Goal: Task Accomplishment & Management: Use online tool/utility

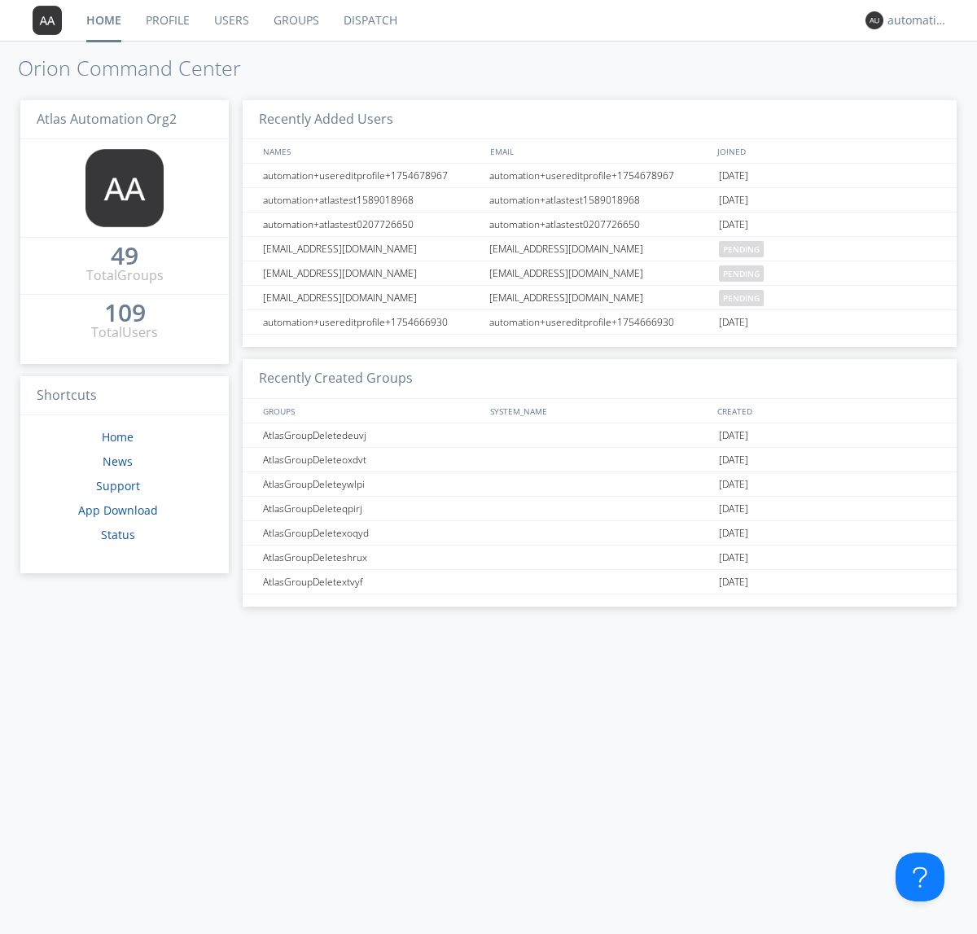
click at [369, 20] on link "Dispatch" at bounding box center [371, 20] width 78 height 41
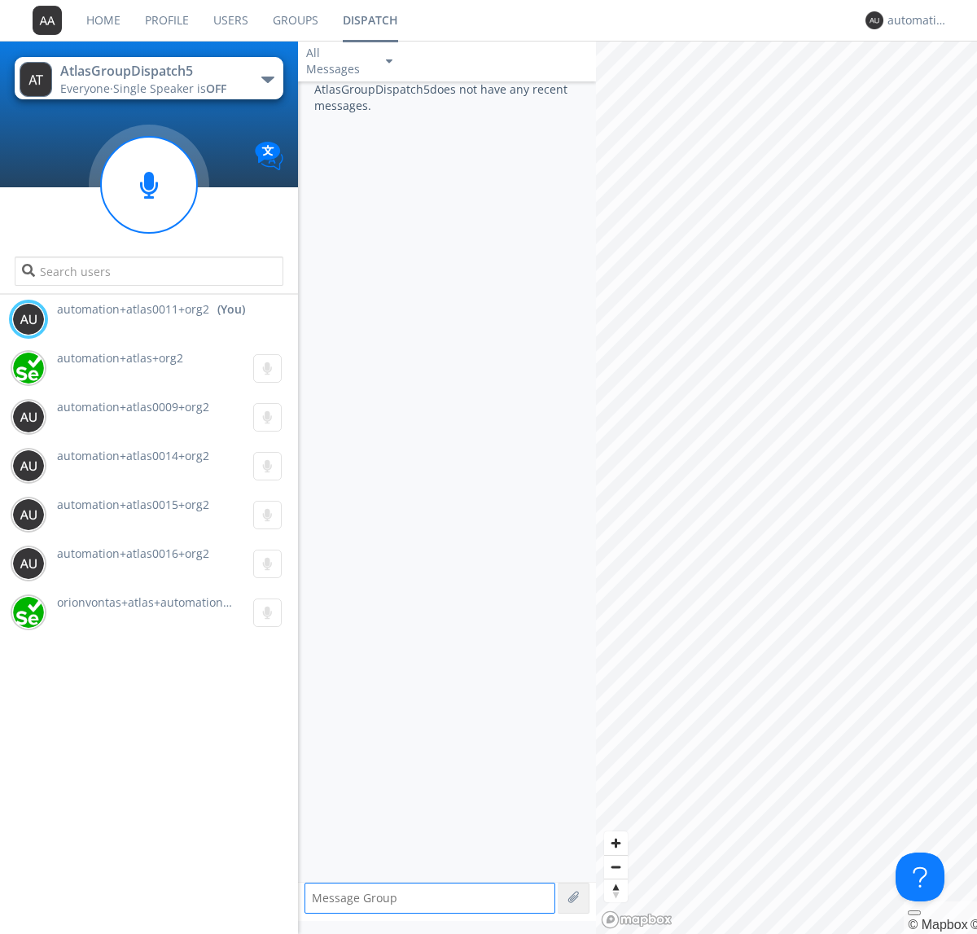
click at [267, 79] on div "button" at bounding box center [267, 80] width 13 height 7
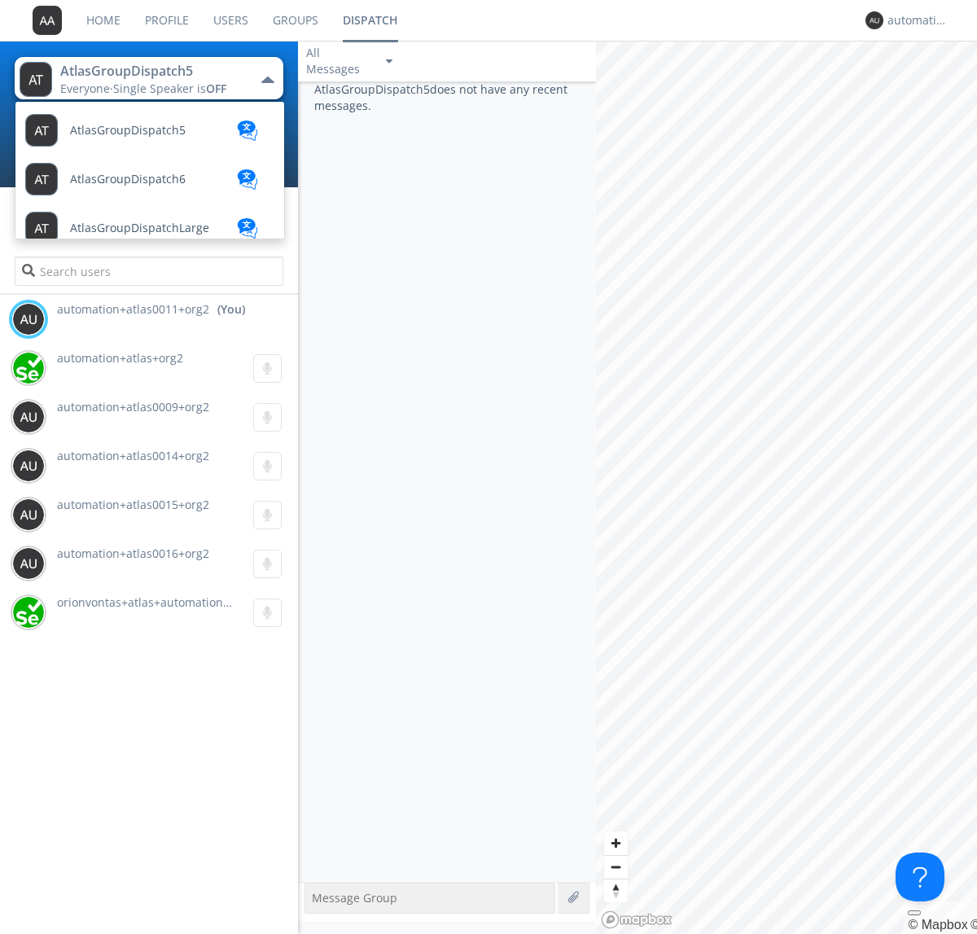
click at [126, 137] on span "AtlasGroupDispatch6" at bounding box center [128, 131] width 116 height 12
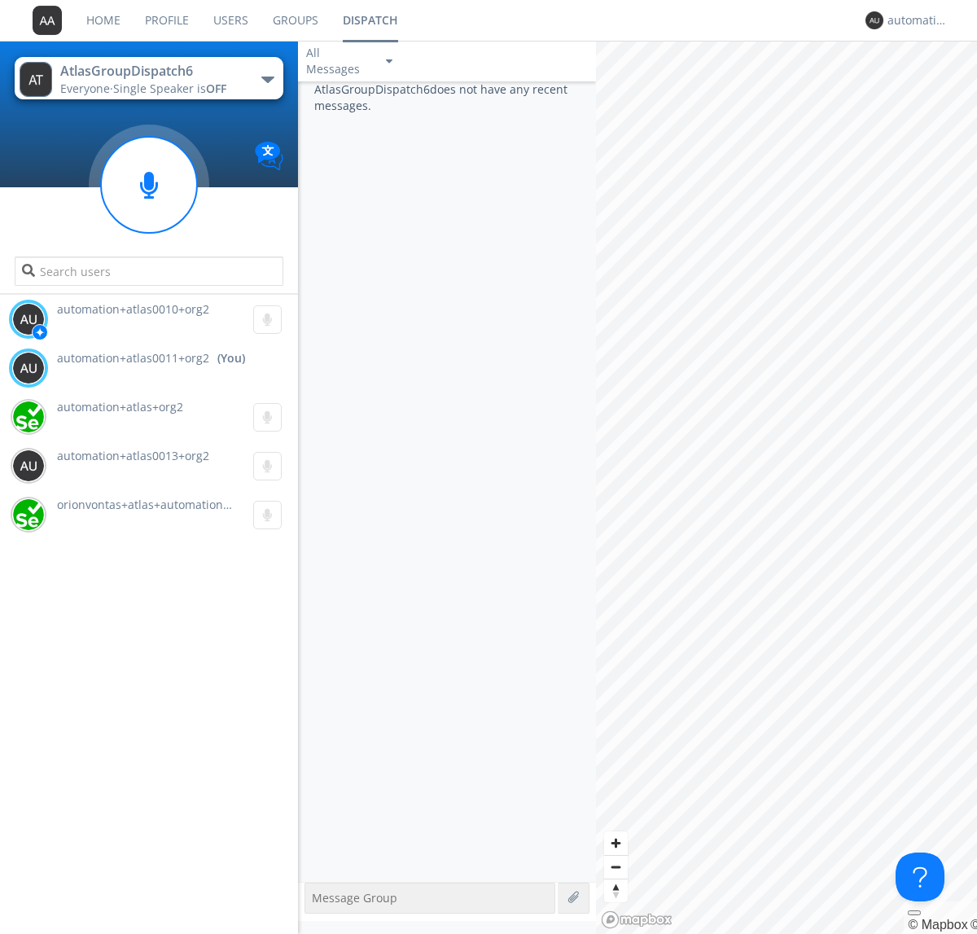
click at [267, 79] on div "button" at bounding box center [267, 80] width 13 height 7
click at [0, 0] on span "AtlasGroupDispatch5" at bounding box center [0, 0] width 0 height 0
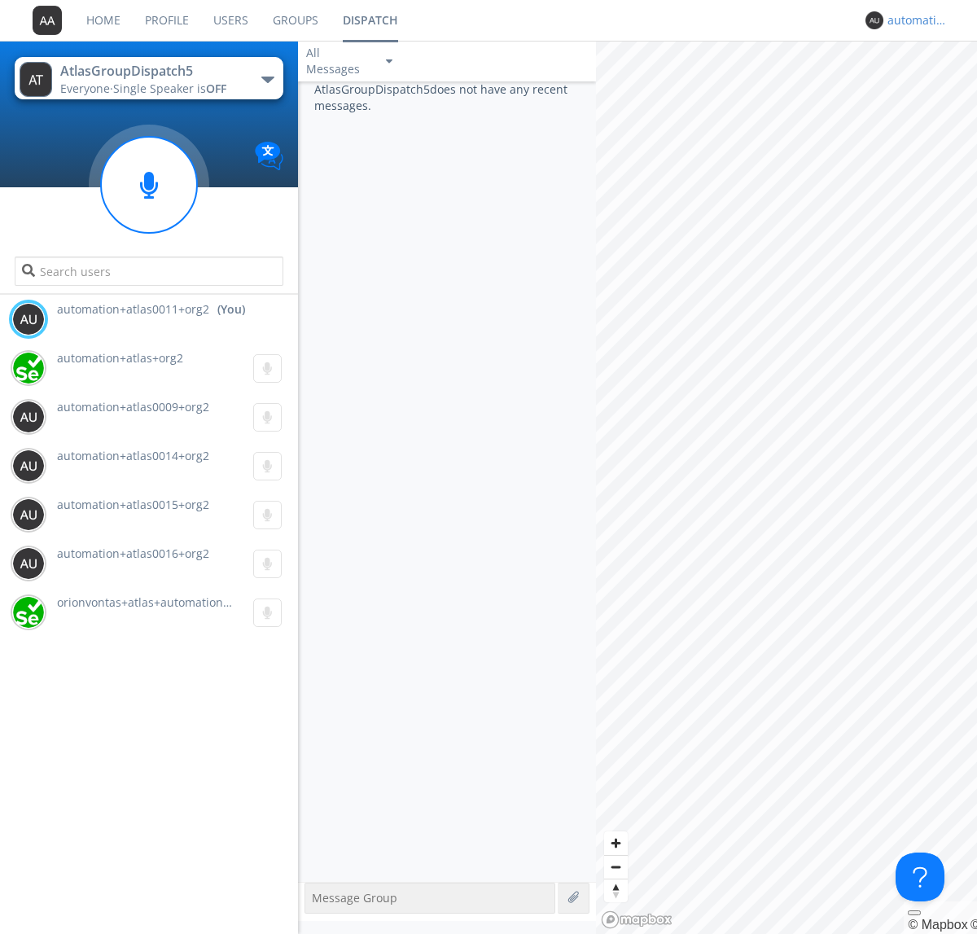
click at [914, 20] on div "automation+atlas0011+org2" at bounding box center [918, 20] width 61 height 16
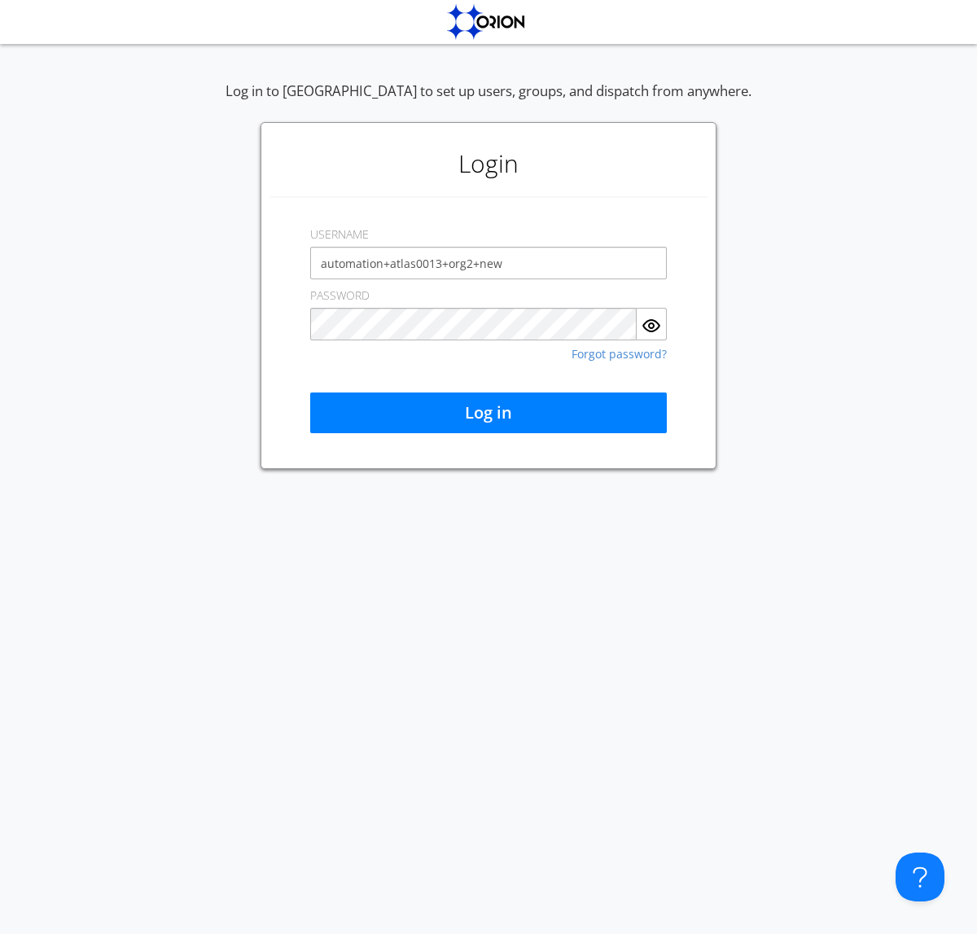
type input "automation+atlas0013+org2+new"
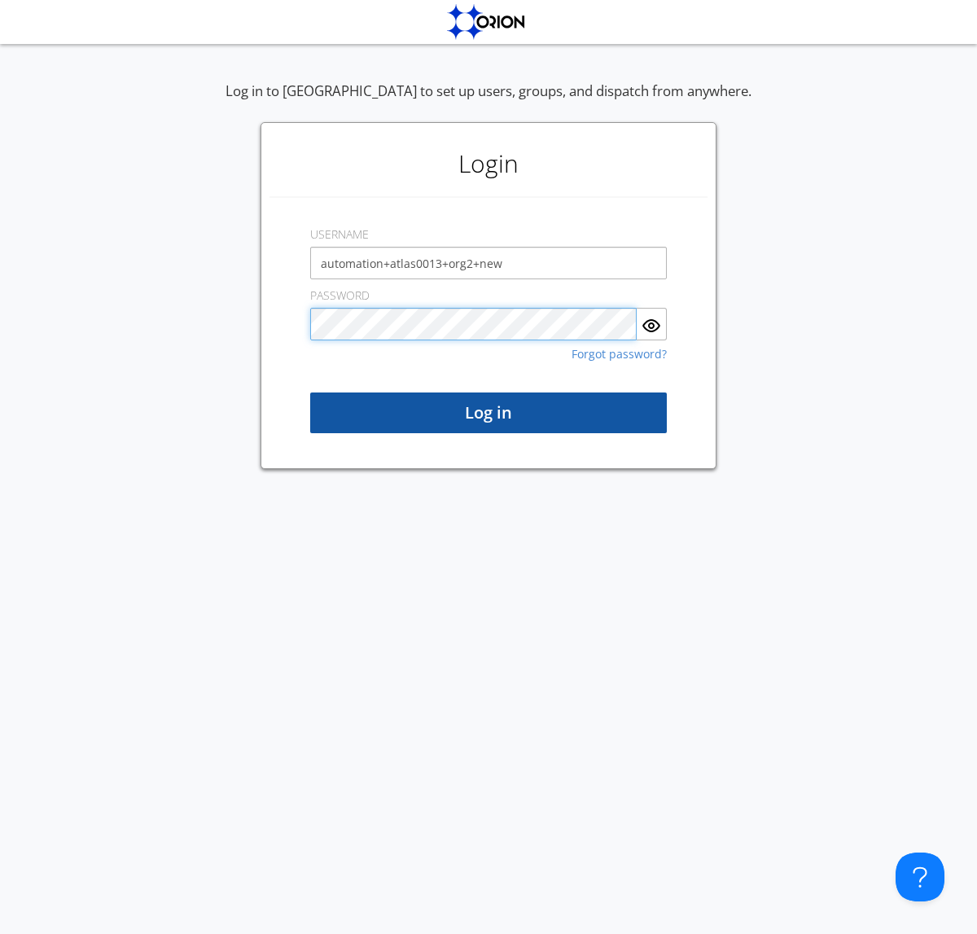
click at [489, 413] on button "Log in" at bounding box center [488, 413] width 357 height 41
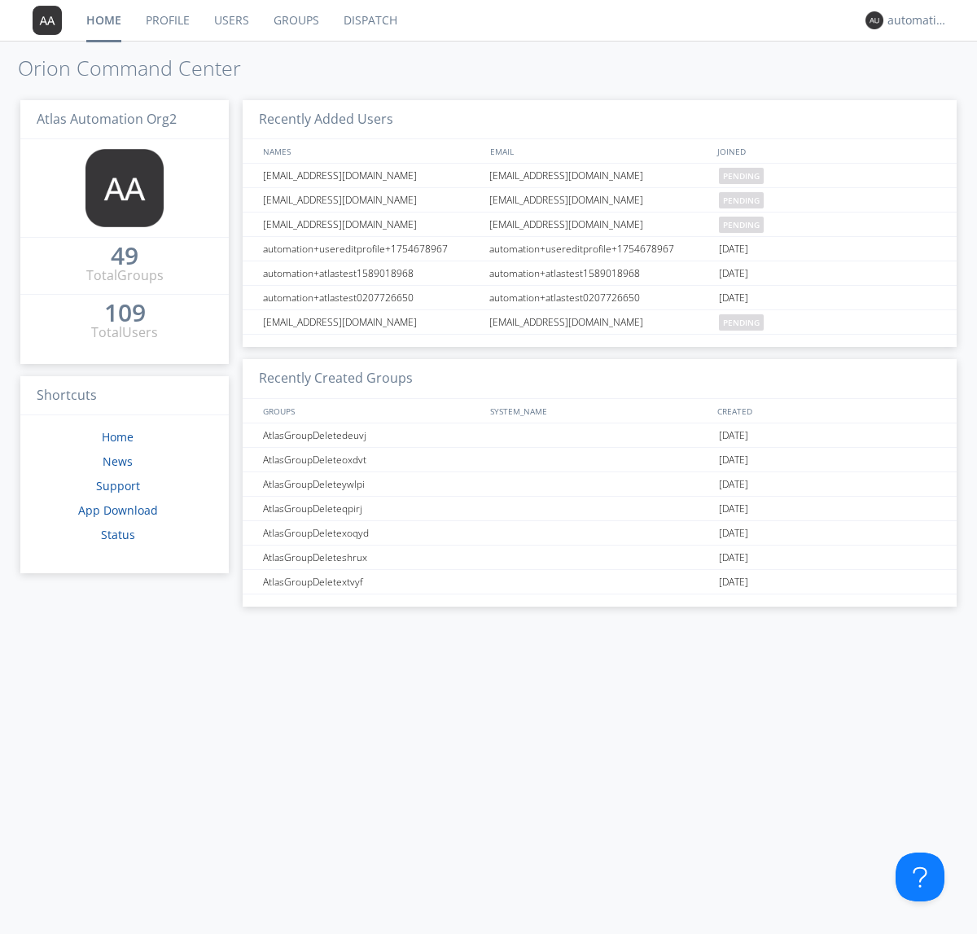
click at [369, 20] on link "Dispatch" at bounding box center [371, 20] width 78 height 41
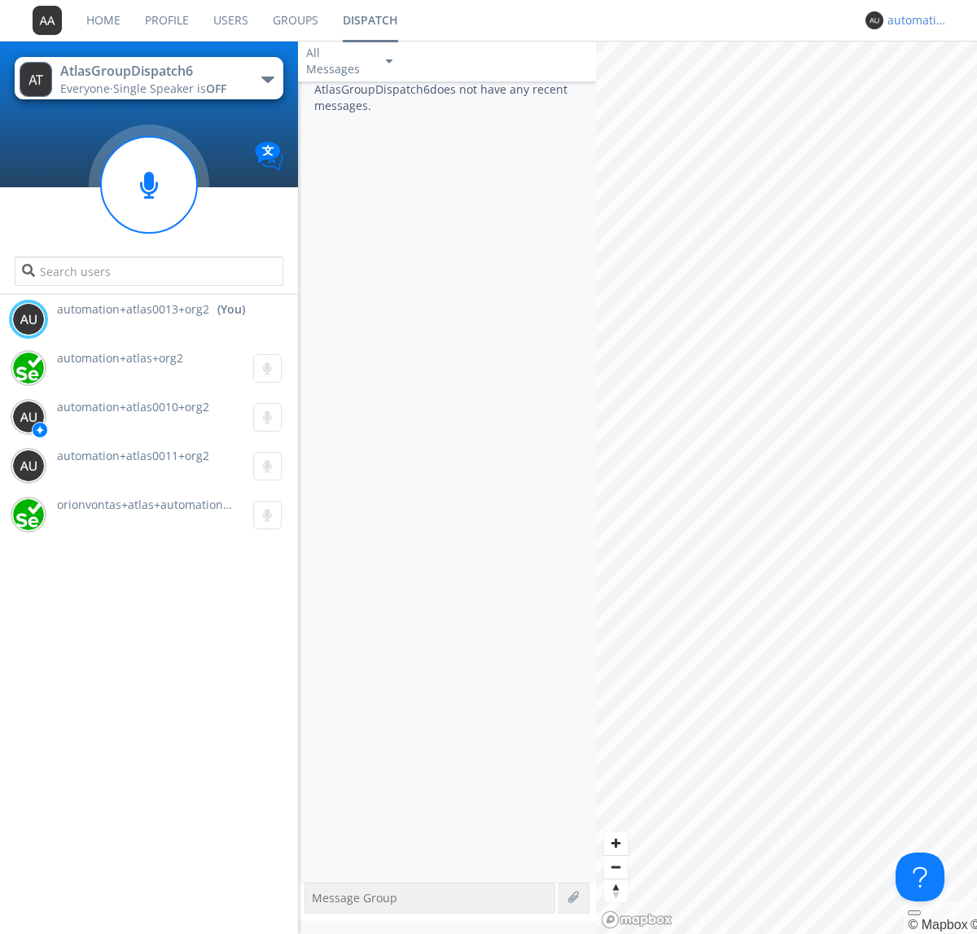
click at [914, 20] on div "automation+atlas0013+org2" at bounding box center [918, 20] width 61 height 16
